Goal: Navigation & Orientation: Find specific page/section

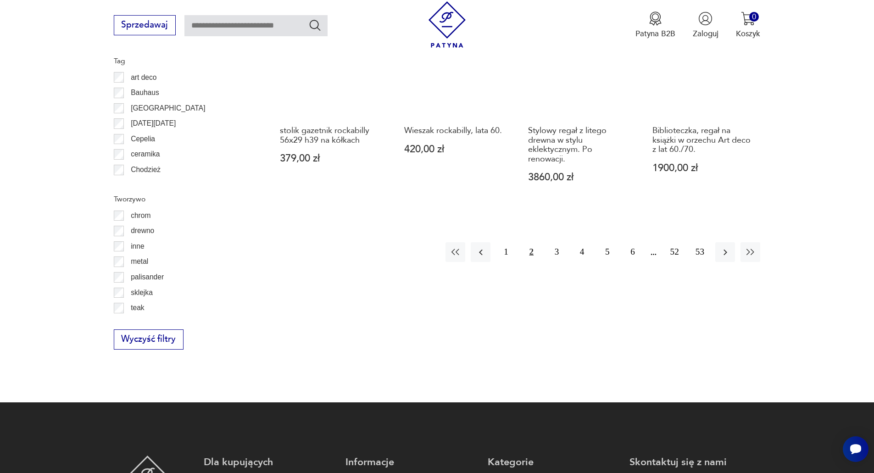
scroll to position [1223, 0]
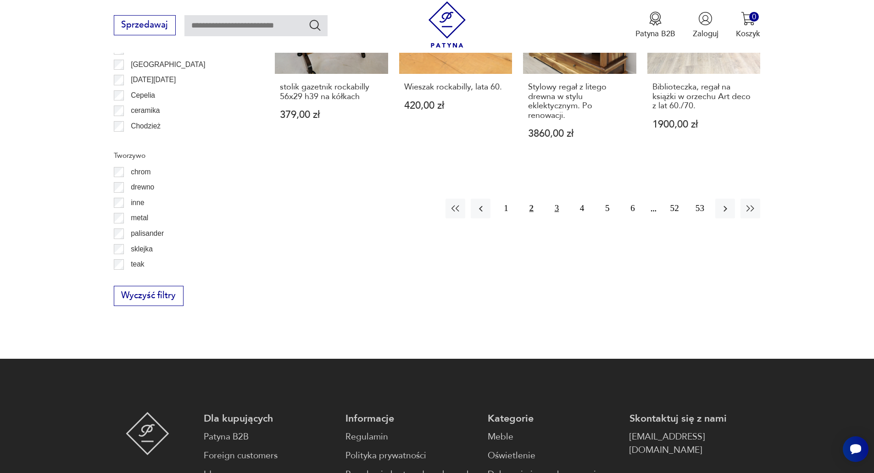
click at [557, 199] on button "3" at bounding box center [557, 209] width 20 height 20
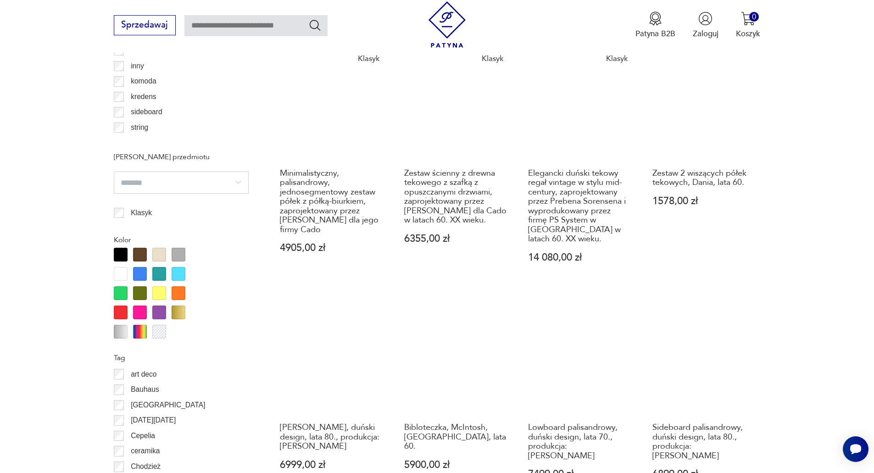
scroll to position [1039, 0]
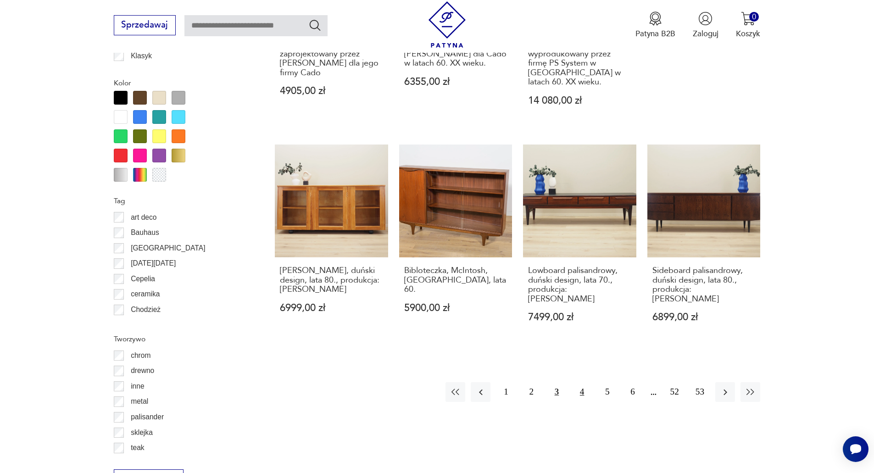
click at [580, 382] on button "4" at bounding box center [582, 392] width 20 height 20
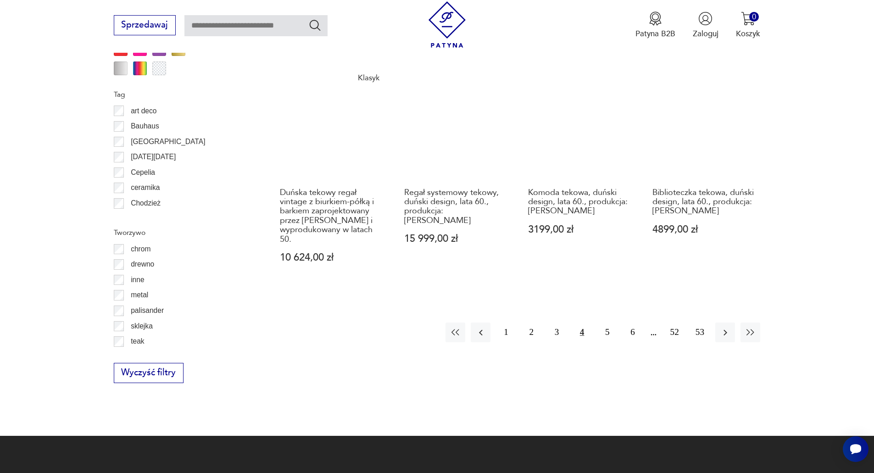
scroll to position [1223, 0]
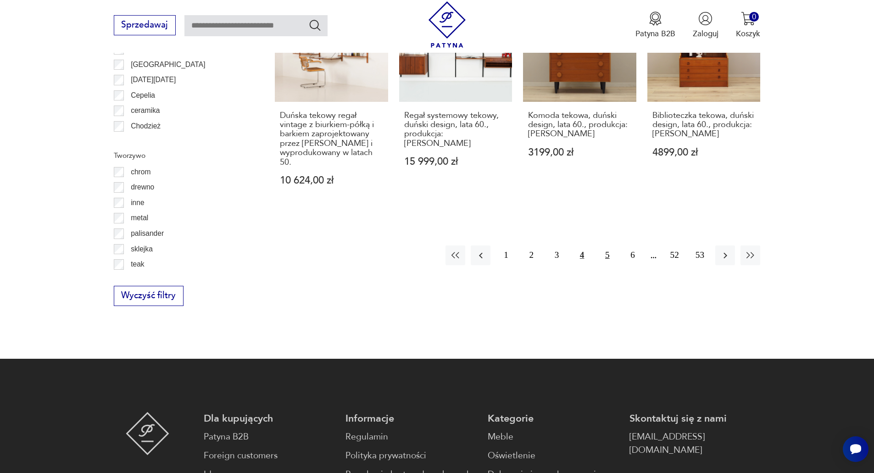
click at [609, 245] on button "5" at bounding box center [607, 255] width 20 height 20
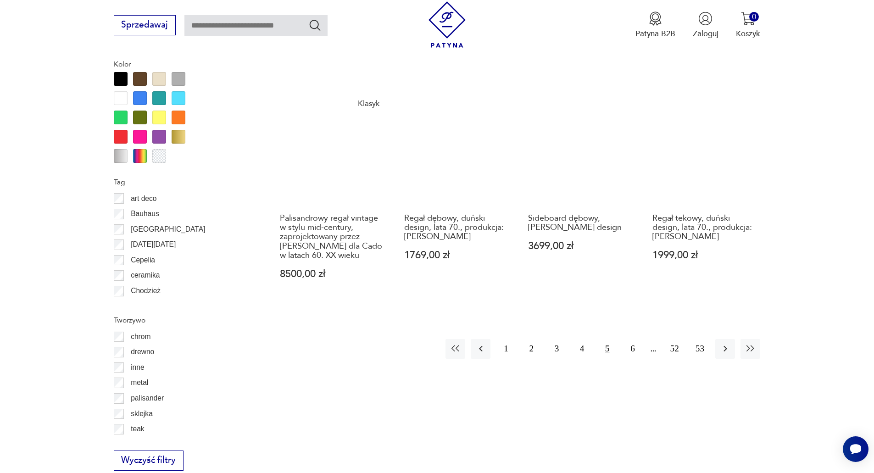
scroll to position [1085, 0]
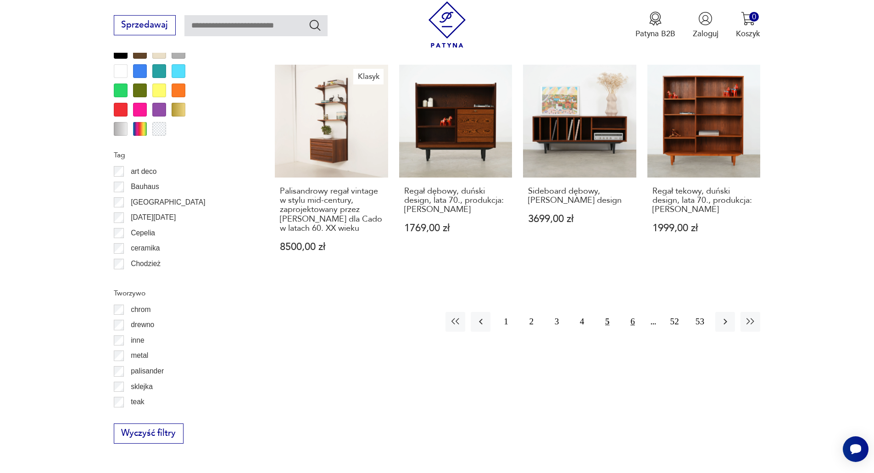
click at [629, 320] on button "6" at bounding box center [632, 322] width 20 height 20
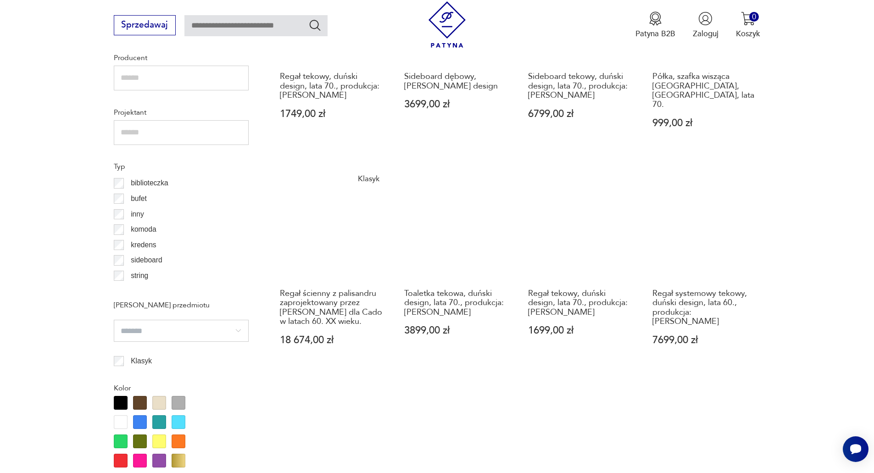
scroll to position [902, 0]
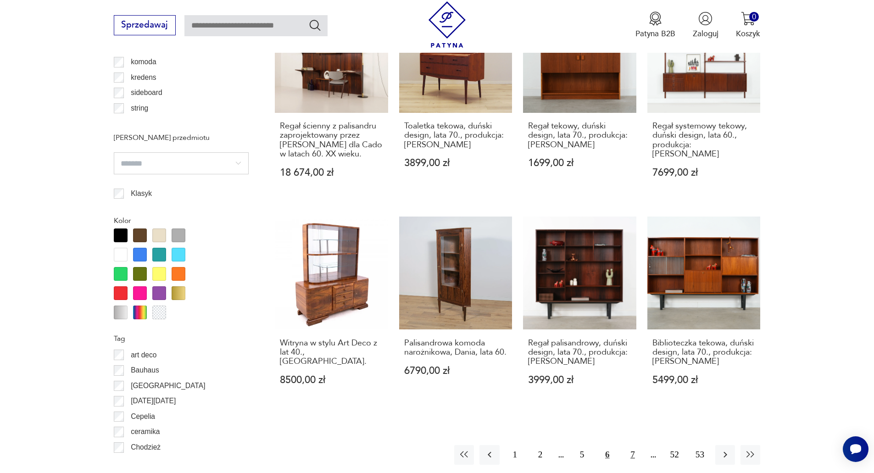
click at [628, 445] on button "7" at bounding box center [632, 455] width 20 height 20
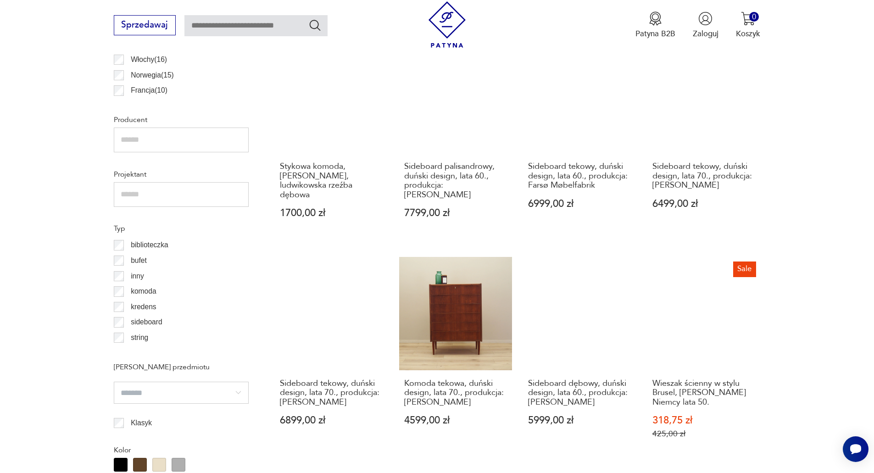
scroll to position [993, 0]
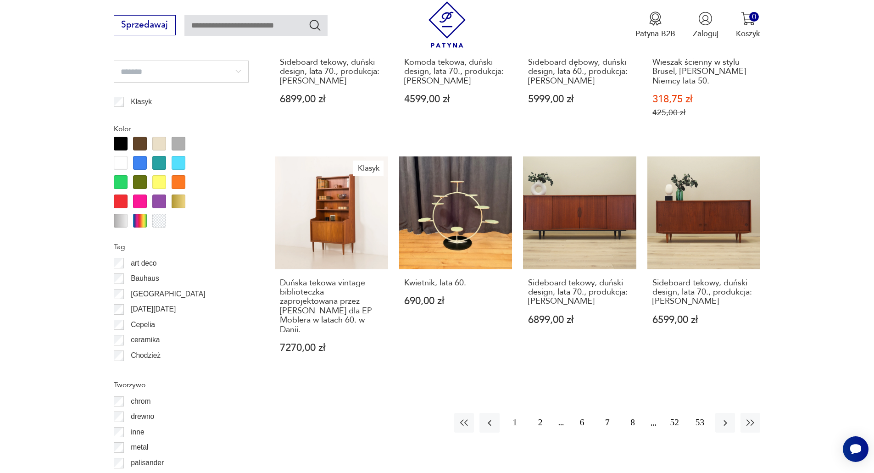
click at [632, 413] on button "8" at bounding box center [632, 423] width 20 height 20
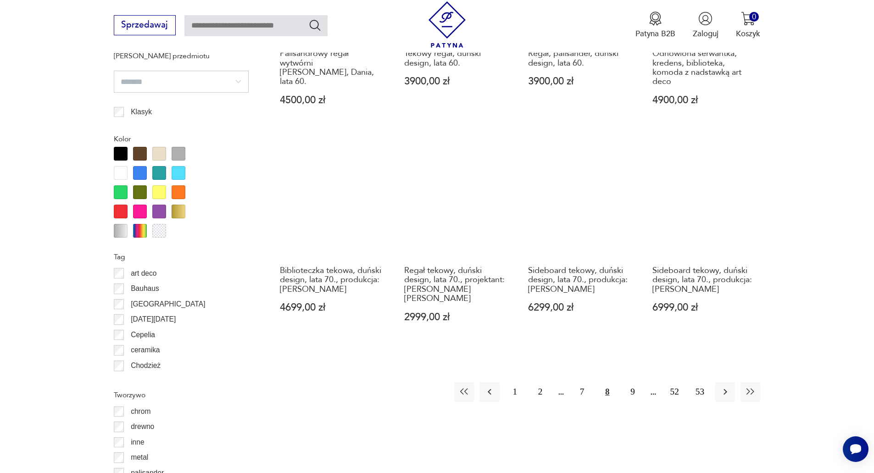
scroll to position [1131, 0]
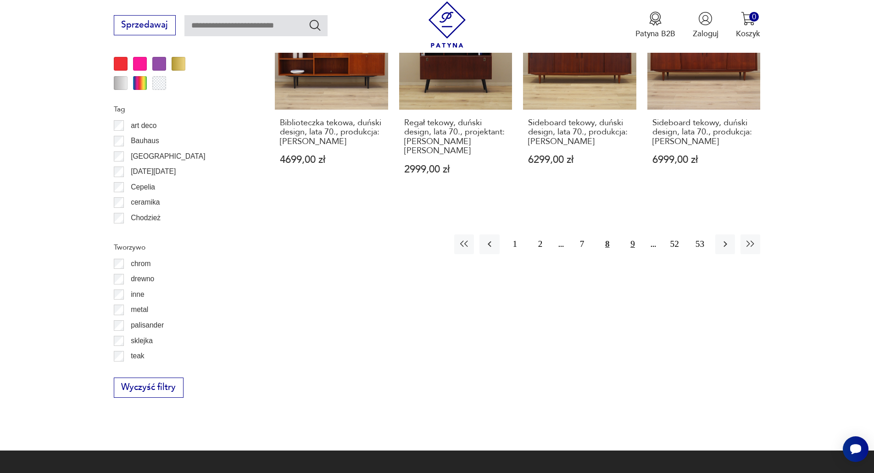
click at [629, 234] on button "9" at bounding box center [632, 244] width 20 height 20
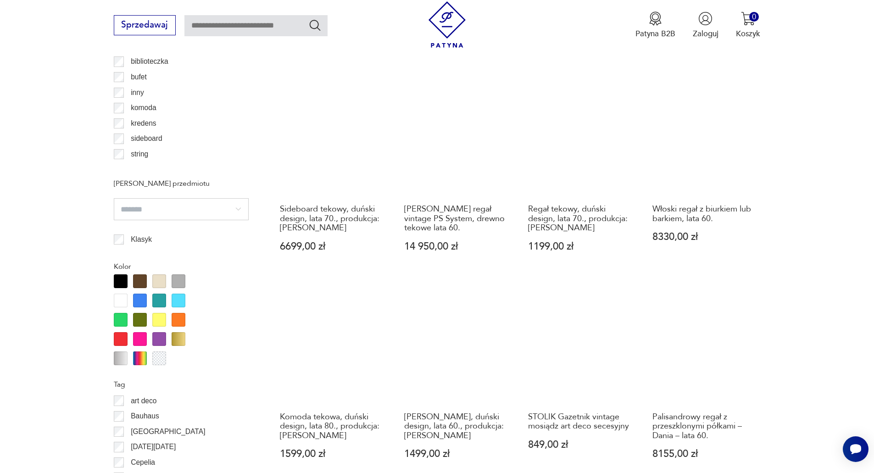
scroll to position [1177, 0]
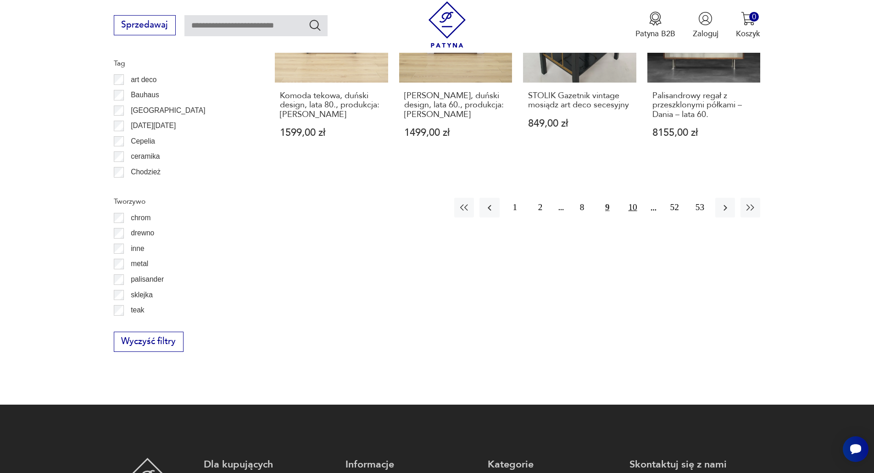
click at [633, 198] on button "10" at bounding box center [632, 208] width 20 height 20
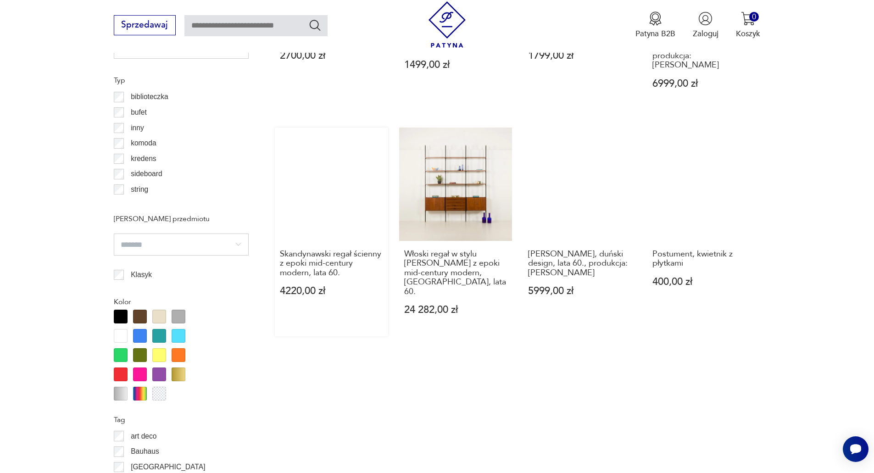
scroll to position [993, 0]
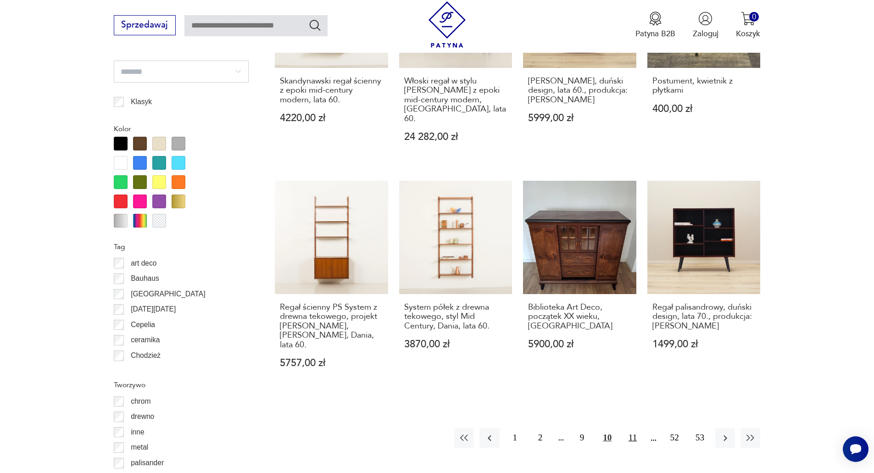
click at [629, 428] on button "11" at bounding box center [632, 438] width 20 height 20
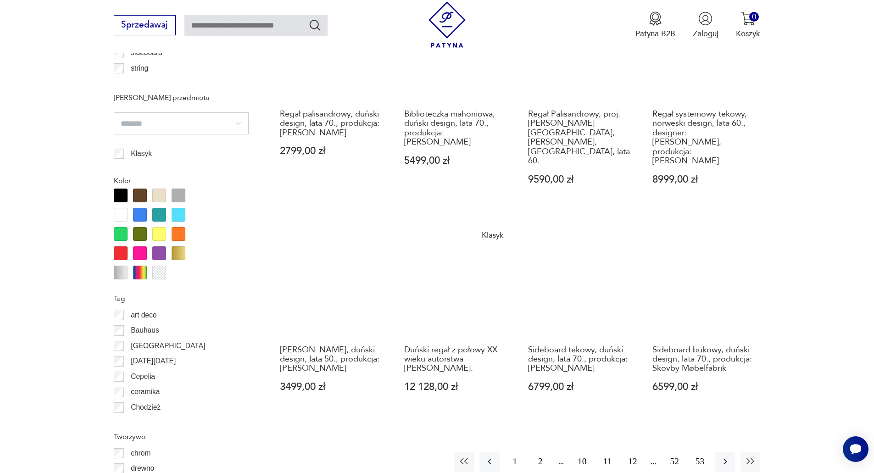
scroll to position [947, 0]
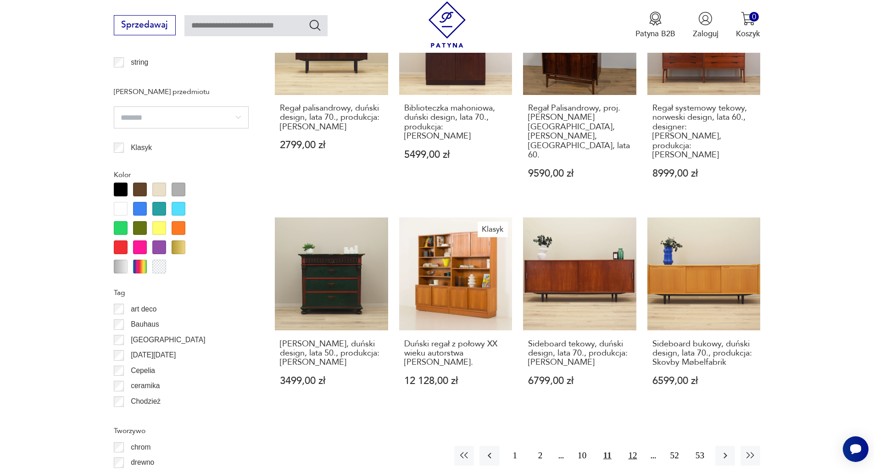
click at [631, 446] on button "12" at bounding box center [632, 456] width 20 height 20
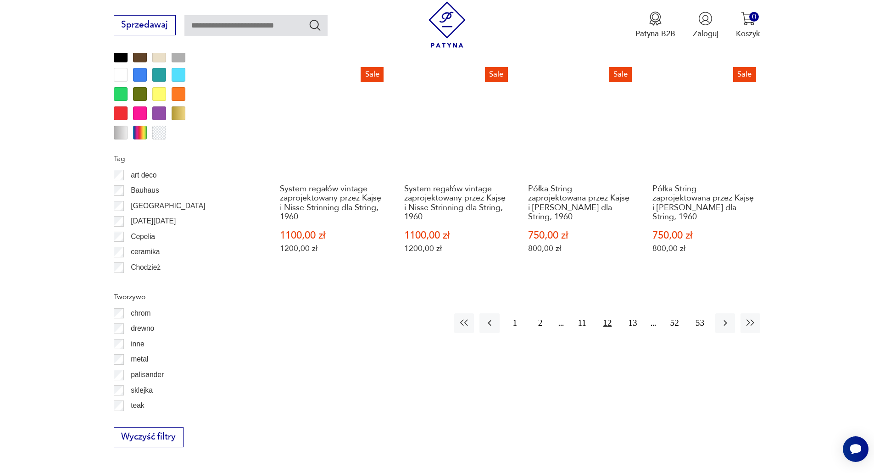
scroll to position [1085, 0]
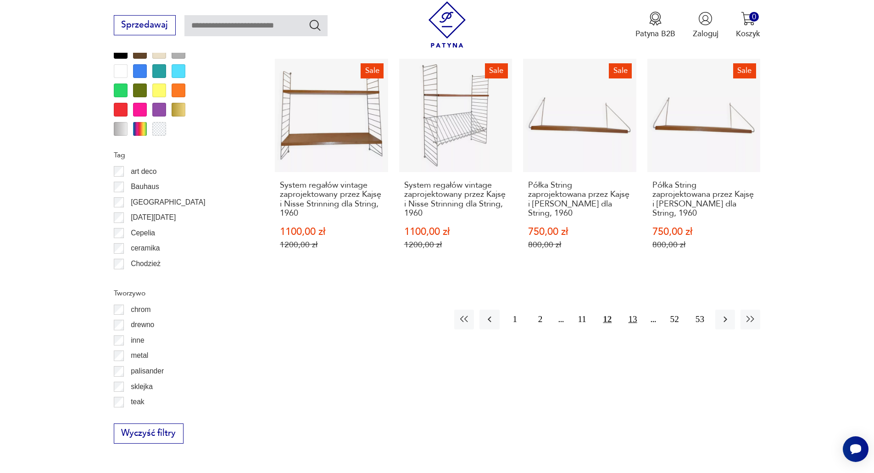
click at [635, 310] on button "13" at bounding box center [632, 320] width 20 height 20
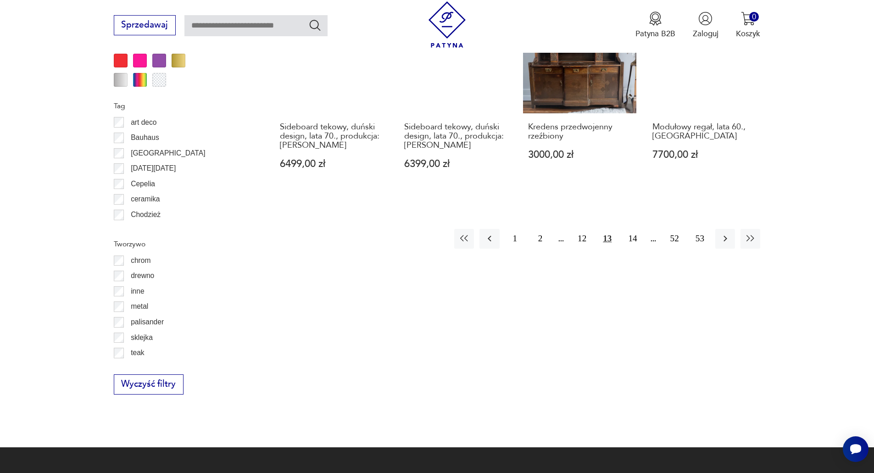
scroll to position [1177, 0]
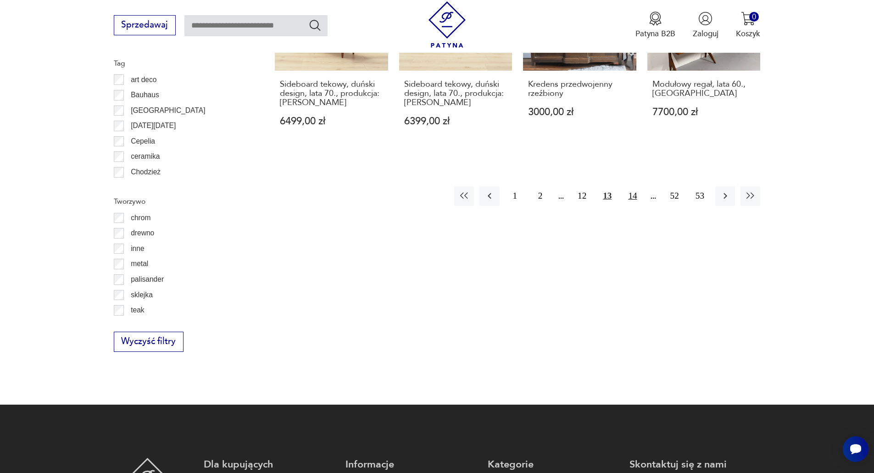
click at [636, 187] on button "14" at bounding box center [632, 196] width 20 height 20
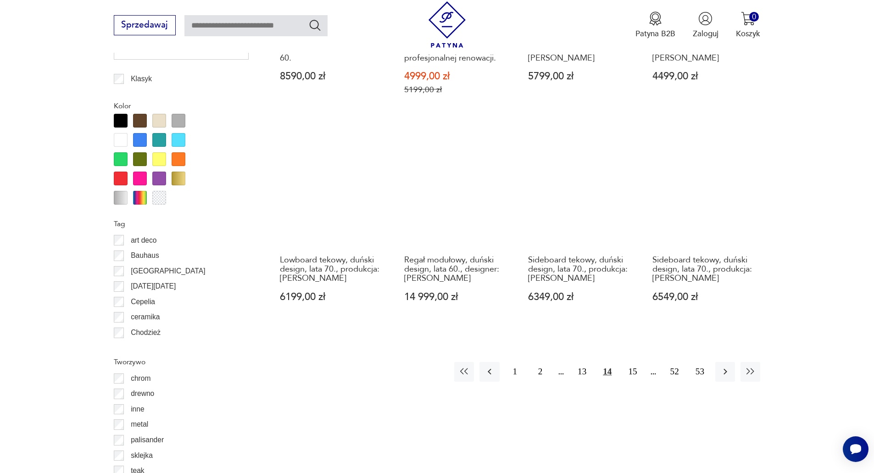
scroll to position [1177, 0]
